Goal: Transaction & Acquisition: Obtain resource

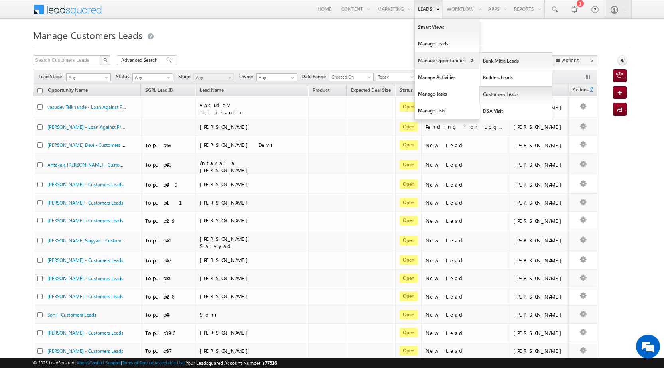
click at [487, 100] on link "Customers Leads" at bounding box center [515, 94] width 73 height 17
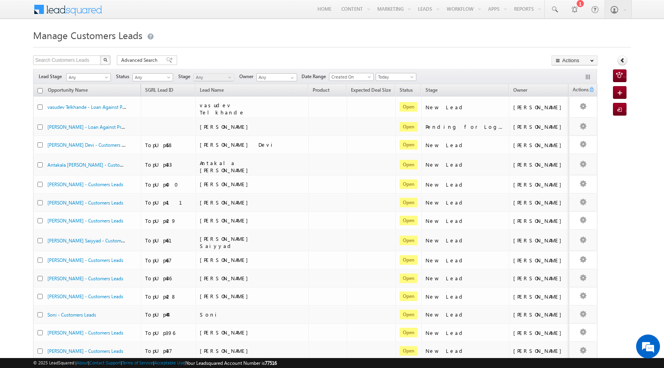
click at [227, 55] on div "Manage Customers Leads Search Customers Leads X 1933 results found Advanced Sea…" at bounding box center [332, 317] width 598 height 580
click at [147, 61] on span "Advanced Search" at bounding box center [140, 60] width 39 height 7
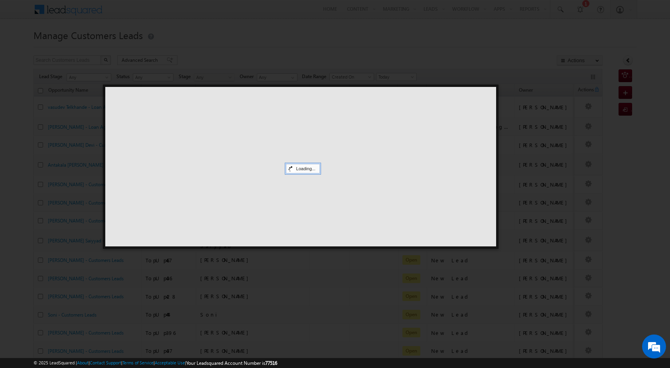
click at [331, 178] on div at bounding box center [300, 167] width 391 height 160
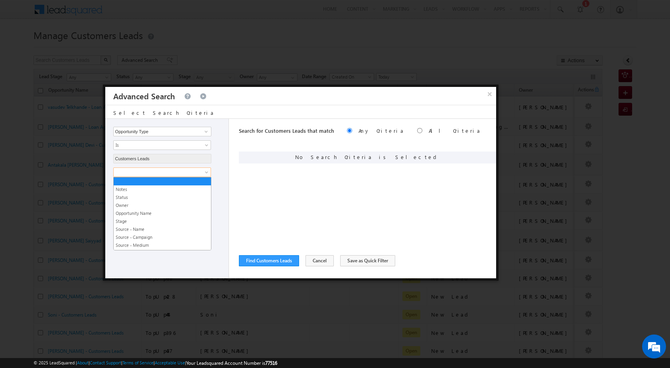
click at [157, 168] on link at bounding box center [162, 172] width 98 height 10
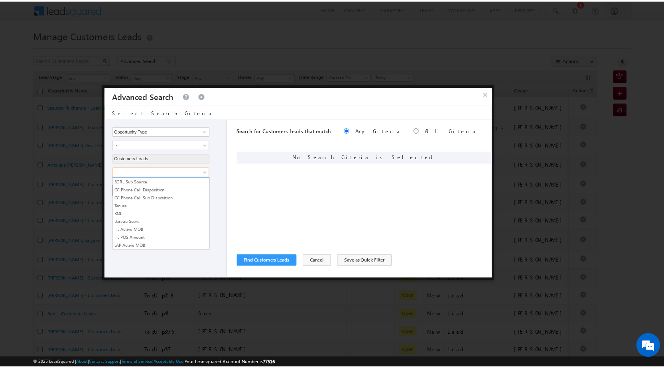
scroll to position [398, 0]
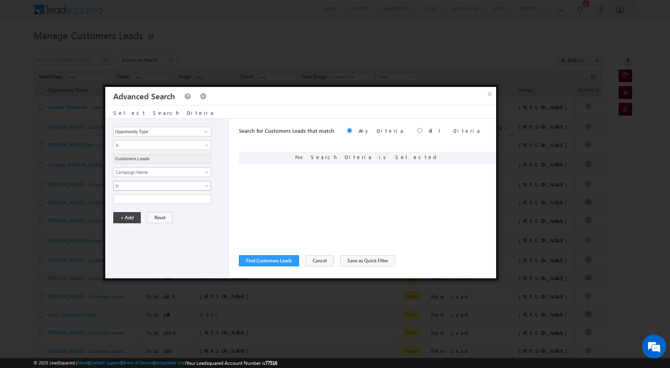
click at [154, 185] on span "Is" at bounding box center [157, 185] width 87 height 7
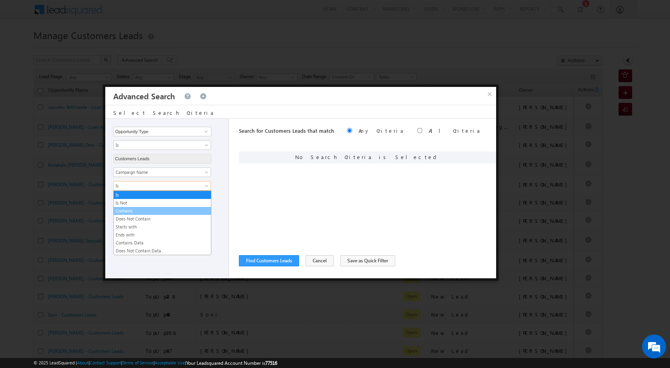
click at [154, 209] on link "Contains" at bounding box center [162, 210] width 97 height 7
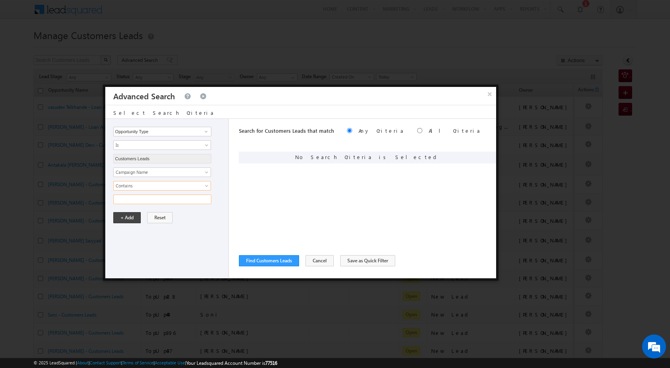
drag, startPoint x: 154, startPoint y: 206, endPoint x: 154, endPoint y: 199, distance: 6.8
click at [154, 199] on input "text" at bounding box center [162, 200] width 98 height 10
paste input "04SEP25"
drag, startPoint x: 131, startPoint y: 218, endPoint x: 156, endPoint y: 197, distance: 32.5
click at [156, 197] on div "Opportunity Type Lead Owner Sales Group Prospect Id Address 1 Address 2 Age Ass…" at bounding box center [167, 199] width 124 height 160
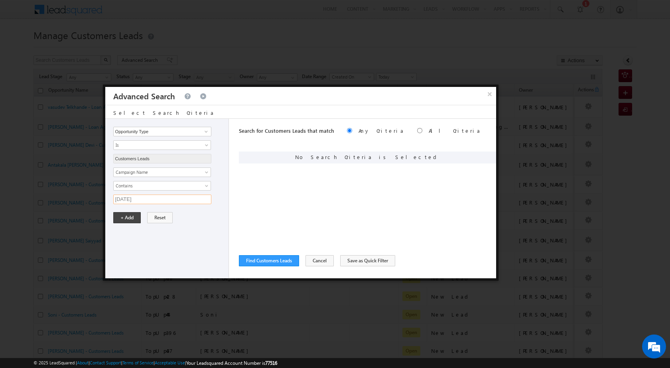
click at [156, 199] on input "04SEP25" at bounding box center [162, 200] width 98 height 10
type input "04SEP25"
click at [120, 219] on button "+ Add" at bounding box center [127, 217] width 28 height 11
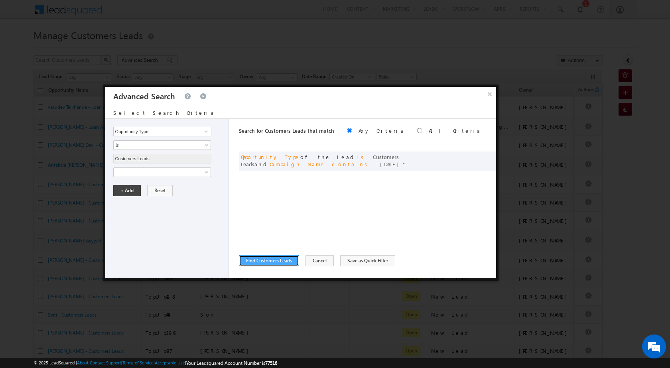
click at [279, 258] on button "Find Customers Leads" at bounding box center [269, 260] width 60 height 11
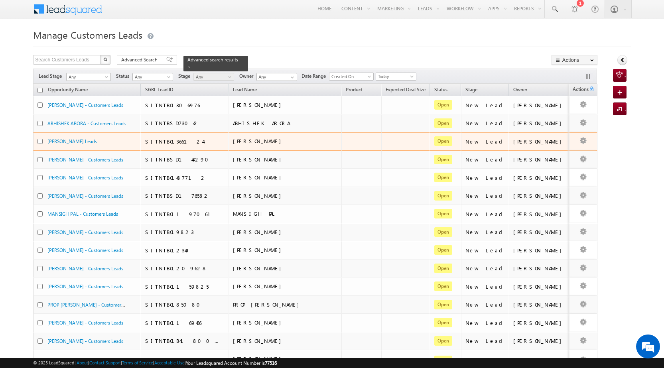
scroll to position [0, 0]
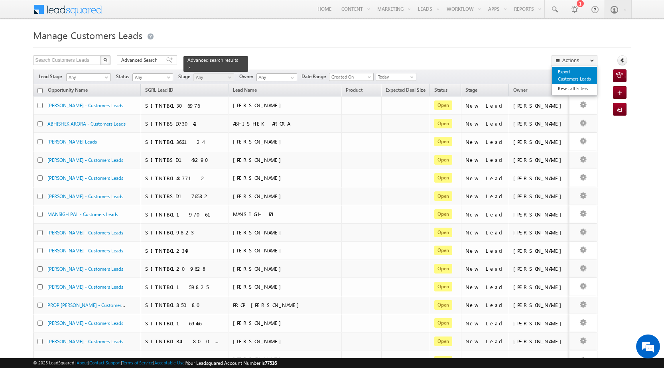
click at [567, 73] on link "Export Customers Leads" at bounding box center [574, 75] width 45 height 17
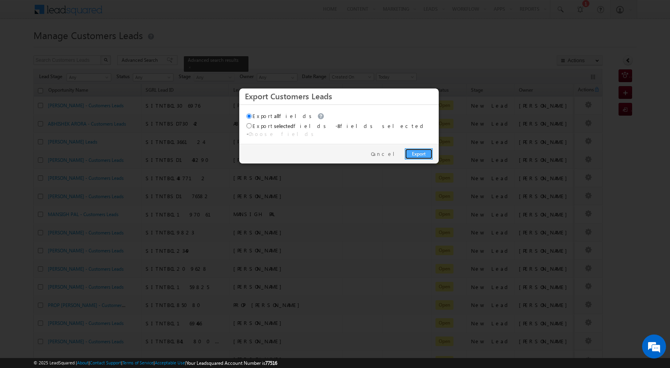
click at [411, 152] on link "Export" at bounding box center [419, 153] width 28 height 11
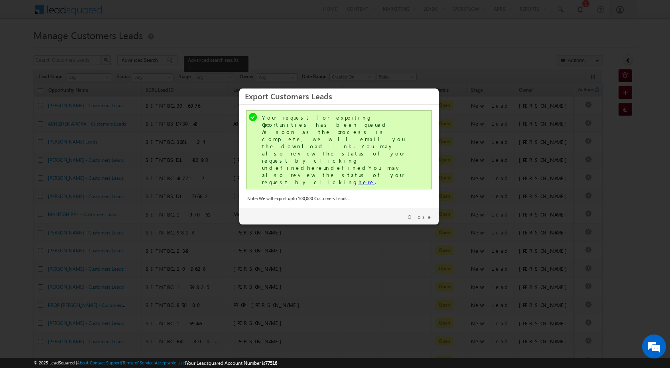
click at [358, 179] on link "here" at bounding box center [366, 182] width 16 height 7
click at [425, 213] on link "Close" at bounding box center [420, 216] width 25 height 7
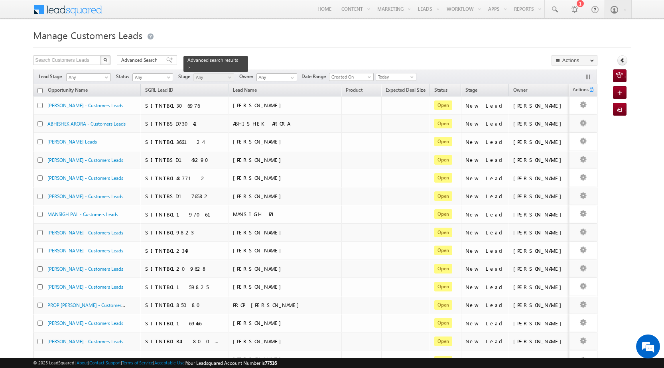
click at [527, 28] on h1 "Manage Customers Leads" at bounding box center [332, 35] width 598 height 16
click at [142, 59] on span "Advanced Search" at bounding box center [140, 60] width 39 height 7
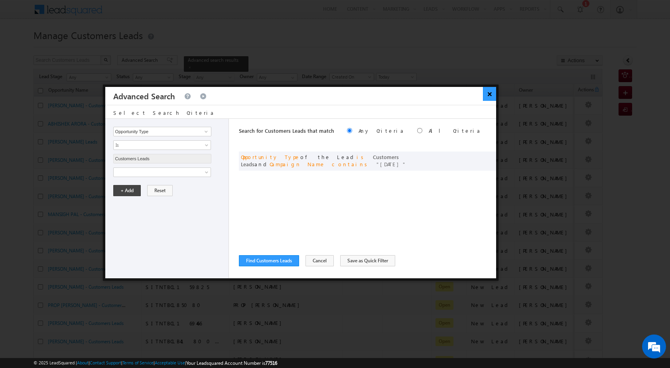
click at [483, 98] on button "×" at bounding box center [489, 94] width 13 height 14
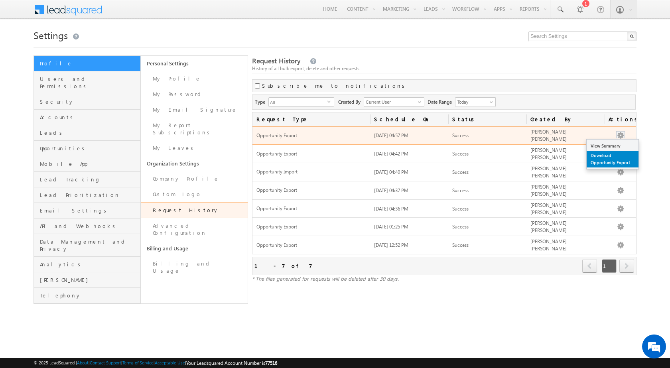
click at [623, 160] on link "Download Opportunity Export" at bounding box center [613, 159] width 52 height 17
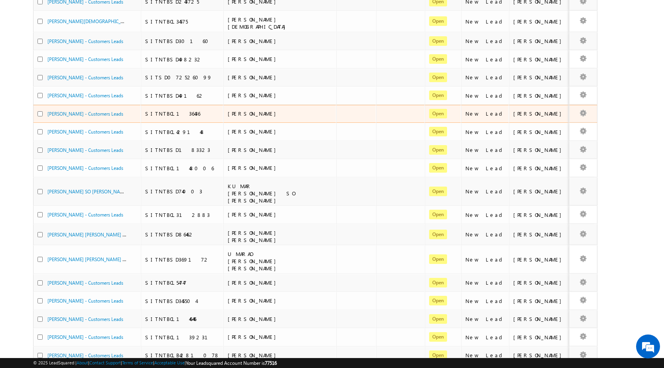
scroll to position [256, 0]
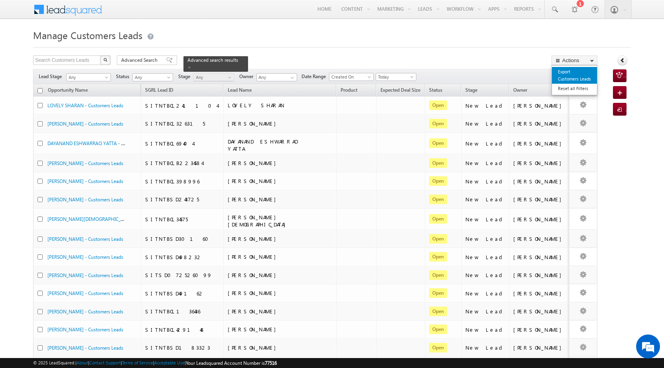
click at [573, 71] on link "Export Customers Leads" at bounding box center [574, 75] width 45 height 17
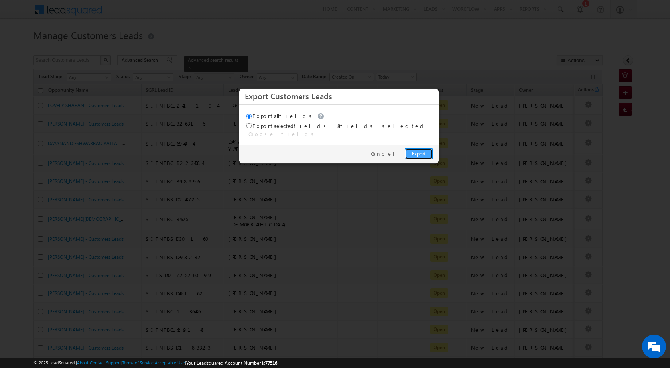
click at [420, 150] on link "Export" at bounding box center [419, 153] width 28 height 11
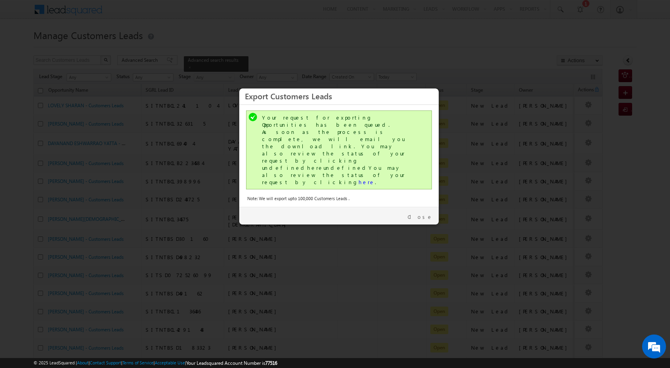
click at [311, 151] on div "Your request for exporting Opportunities has been queued. As soon as the proces…" at bounding box center [339, 149] width 186 height 79
click at [358, 179] on link "here" at bounding box center [366, 182] width 16 height 7
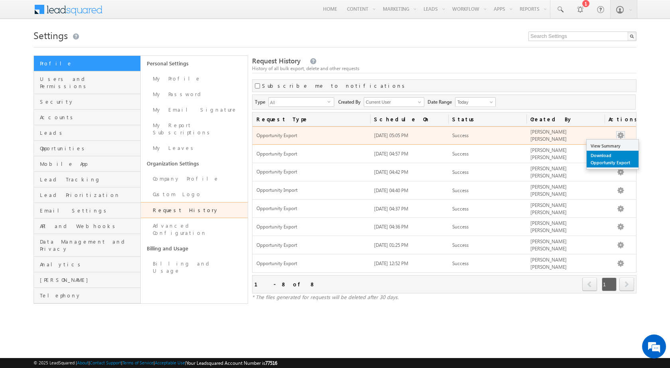
click at [620, 162] on link "Download Opportunity Export" at bounding box center [613, 159] width 52 height 17
